Goal: Communication & Community: Answer question/provide support

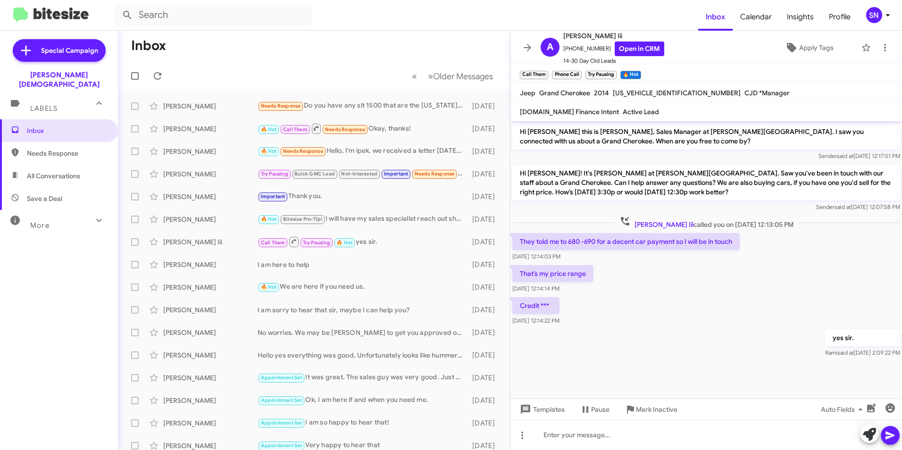
click at [81, 149] on span "Needs Response" at bounding box center [67, 153] width 80 height 9
type input "in:needs-response"
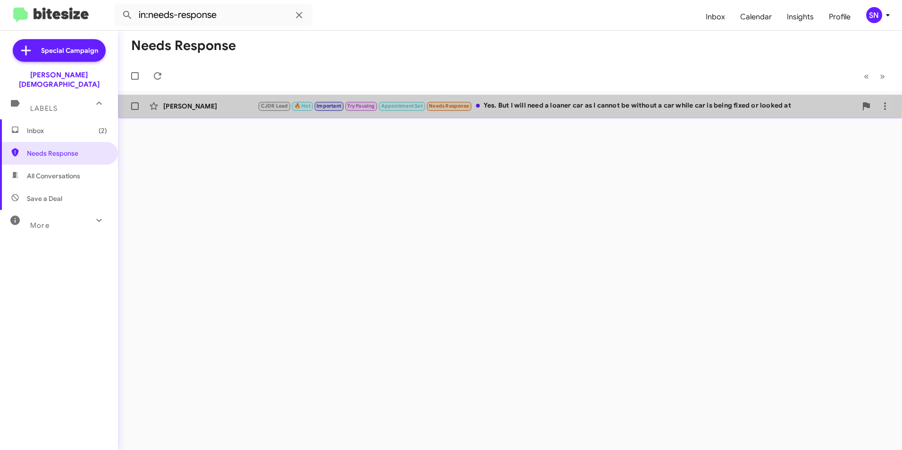
click at [238, 100] on div "[PERSON_NAME] CJDR Lead 🔥 Hot Important Try Pausing Appointment Set Needs Respo…" at bounding box center [509, 106] width 769 height 19
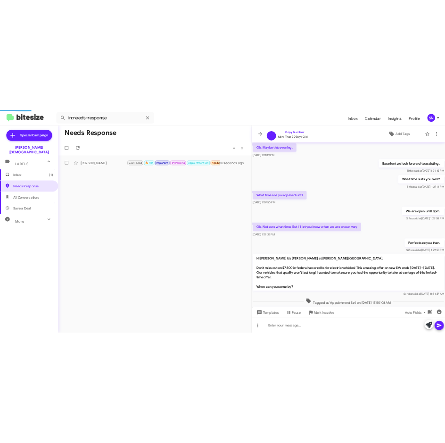
scroll to position [434, 0]
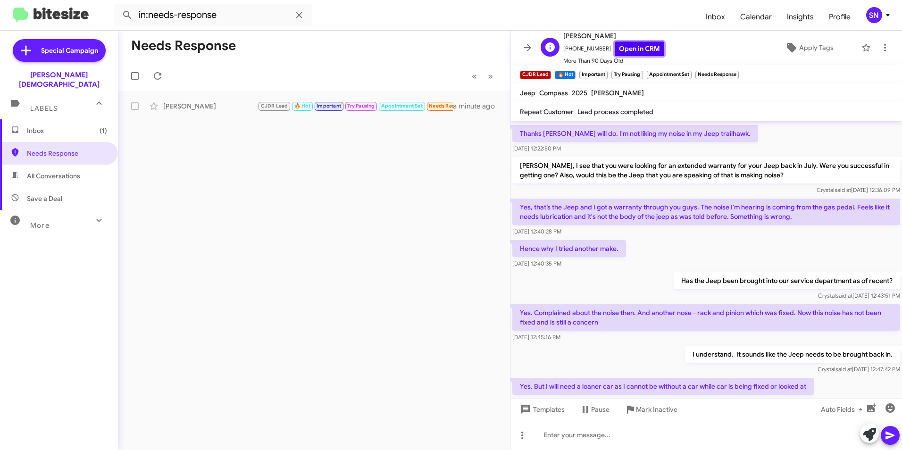
click at [445, 51] on link "Open in CRM" at bounding box center [640, 49] width 50 height 15
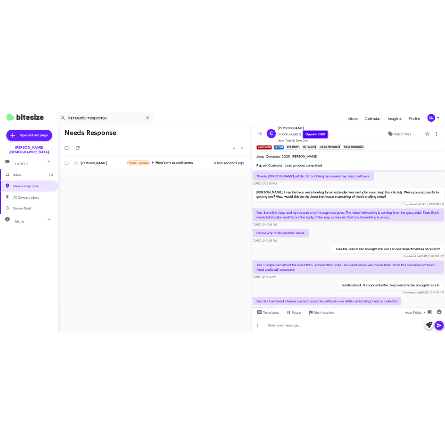
scroll to position [519, 0]
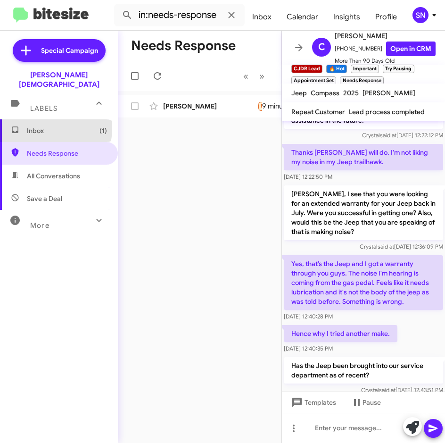
click at [45, 126] on span "Inbox (1)" at bounding box center [67, 130] width 80 height 9
